Goal: Navigation & Orientation: Find specific page/section

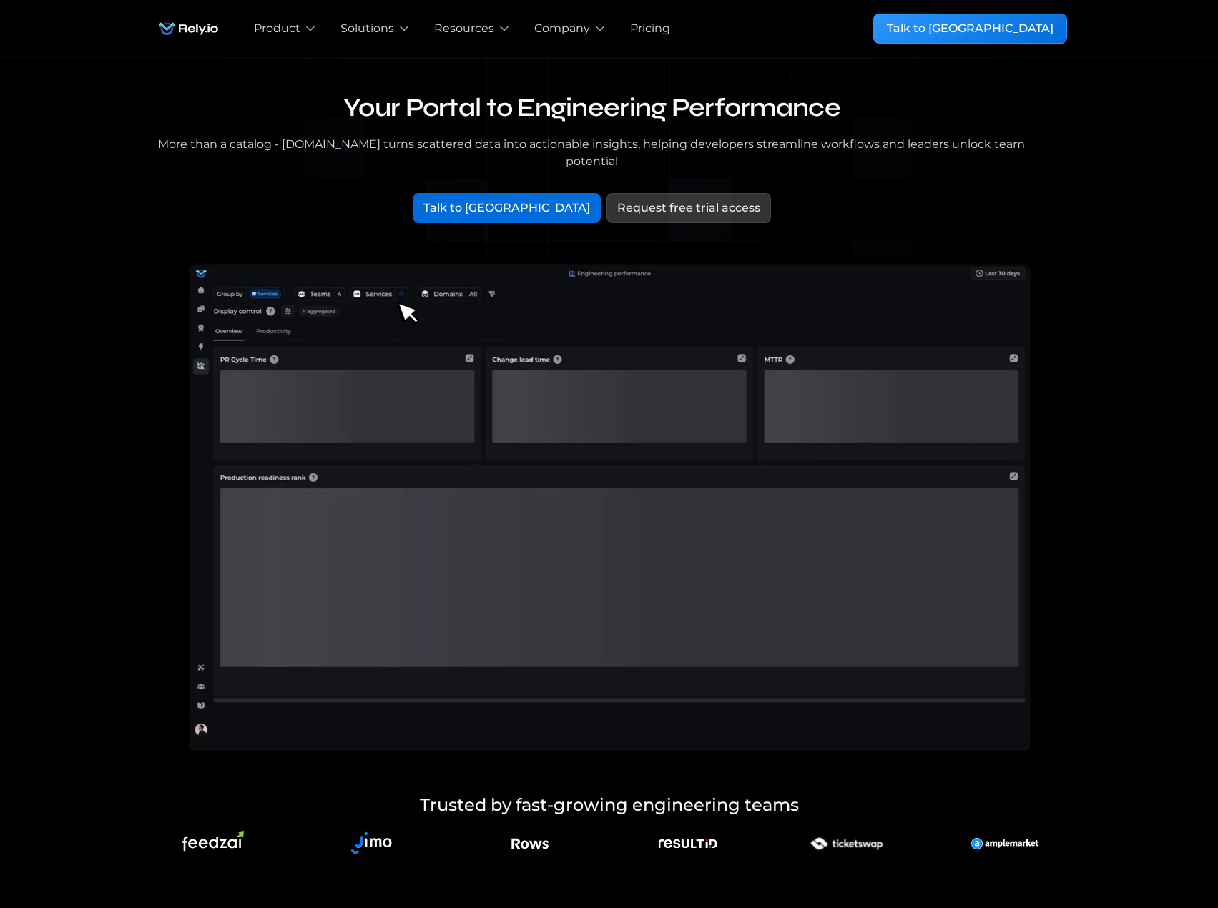
scroll to position [2290, 0]
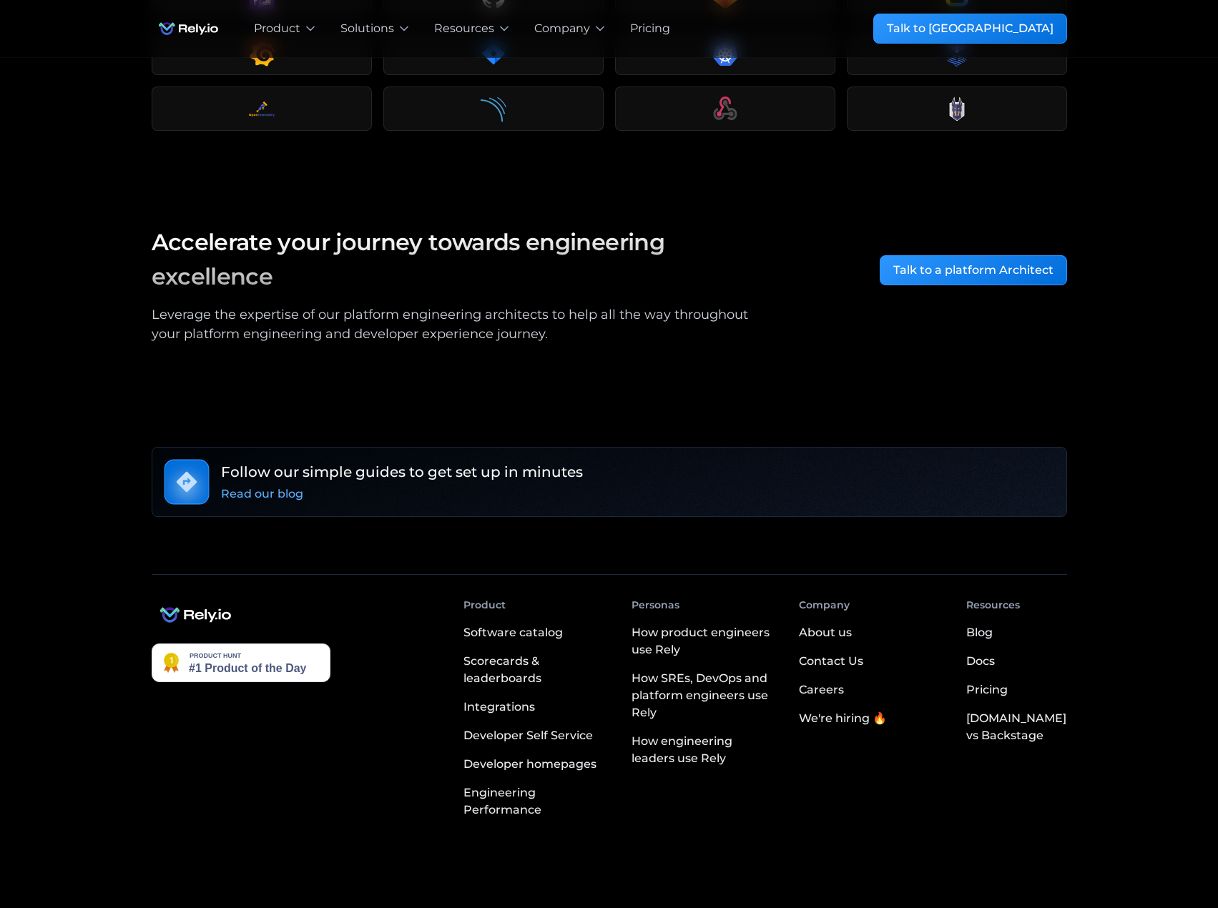
click at [852, 624] on div "About us" at bounding box center [825, 632] width 53 height 17
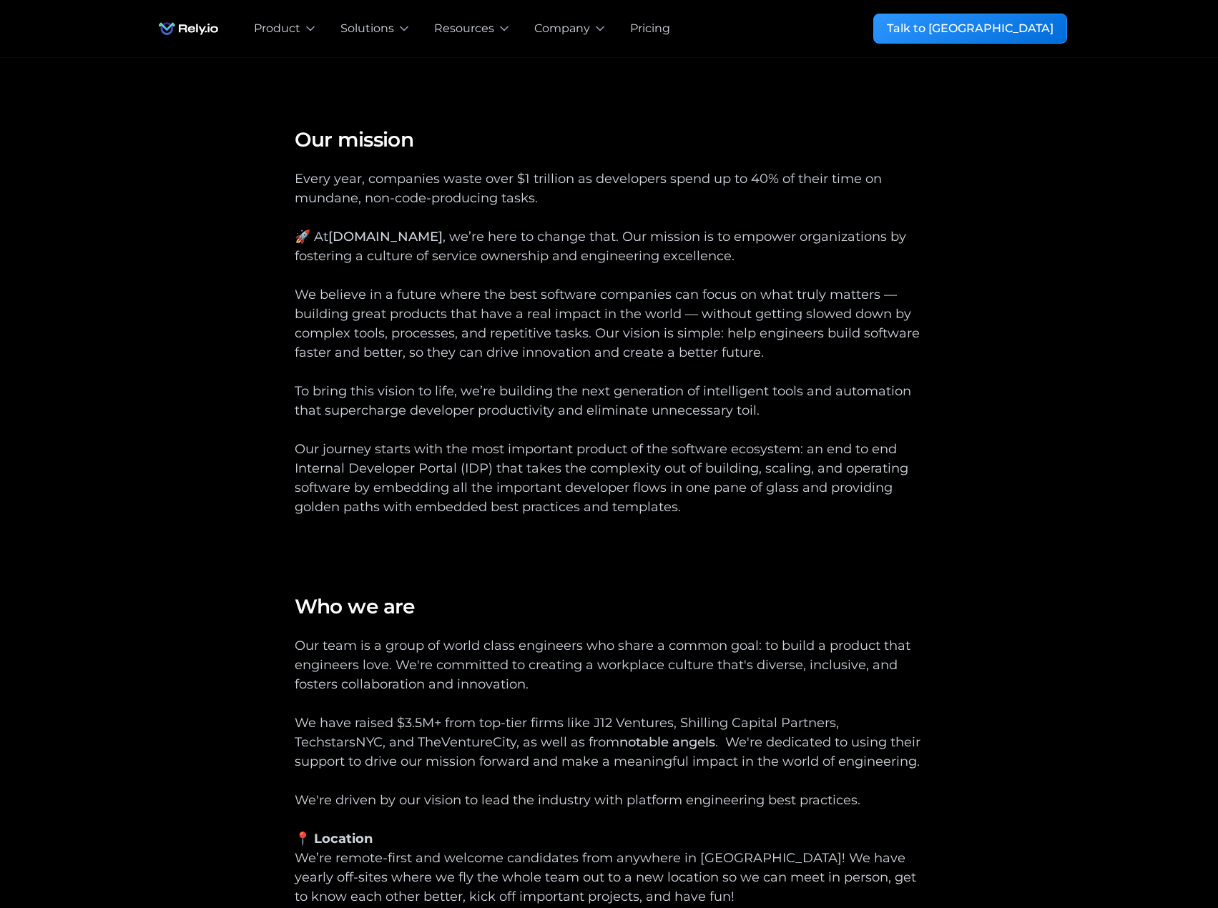
click at [664, 25] on div "Pricing" at bounding box center [650, 28] width 40 height 17
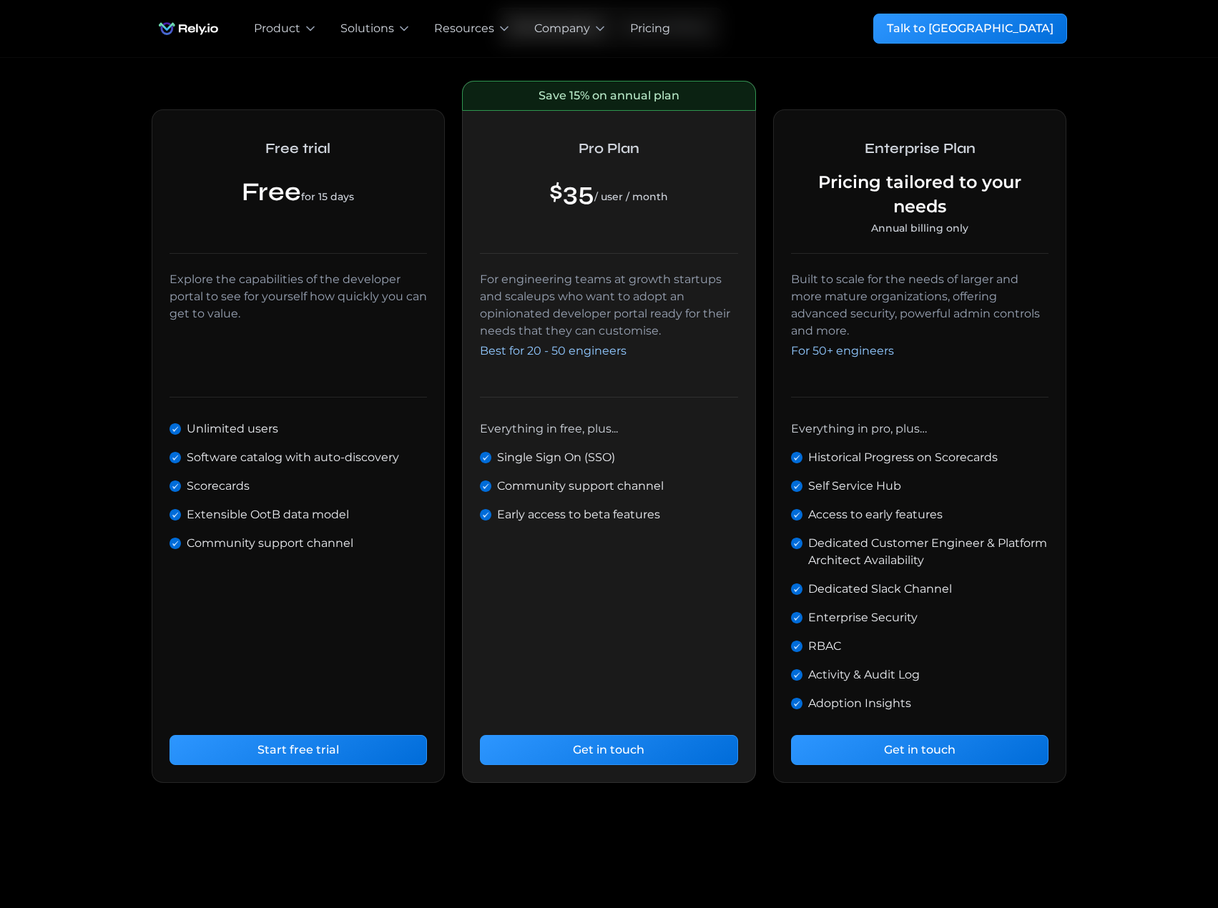
scroll to position [795, 0]
